Goal: Information Seeking & Learning: Learn about a topic

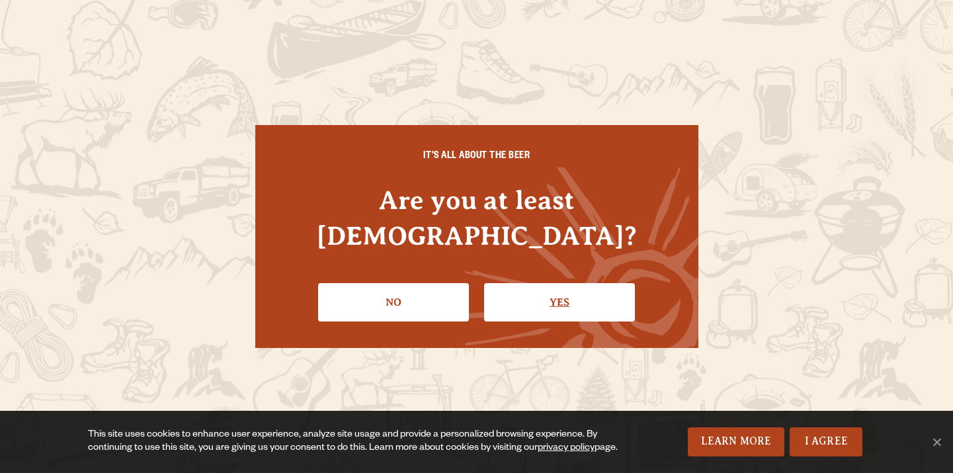
click at [553, 304] on link "Yes" at bounding box center [559, 302] width 151 height 38
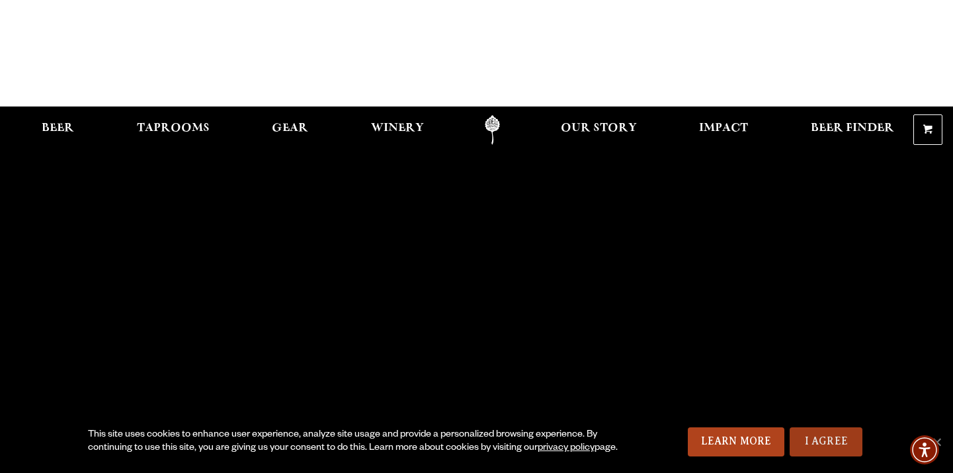
click at [837, 438] on link "I Agree" at bounding box center [826, 441] width 73 height 29
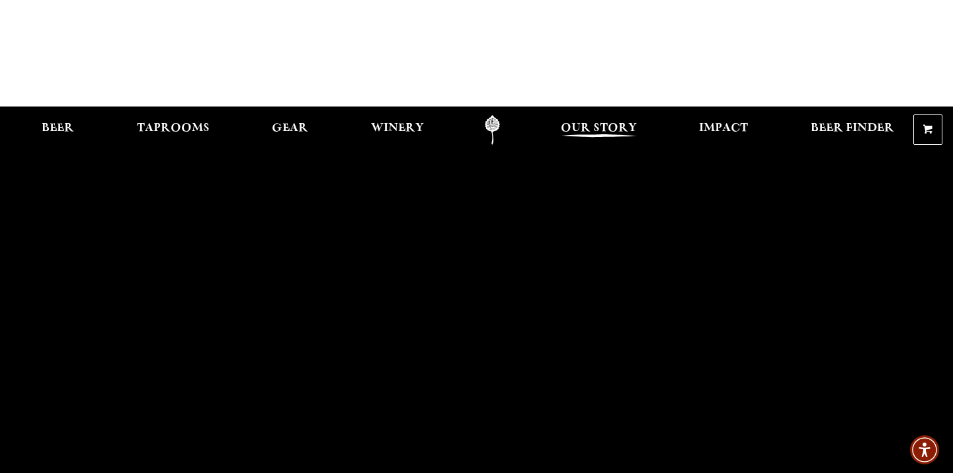
click at [596, 123] on span "Our Story" at bounding box center [599, 128] width 76 height 11
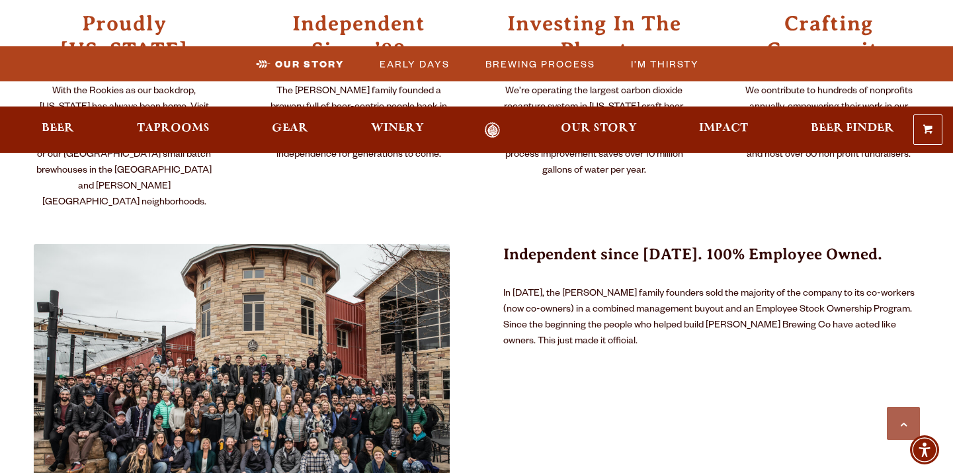
scroll to position [881, 0]
